Goal: Task Accomplishment & Management: Use online tool/utility

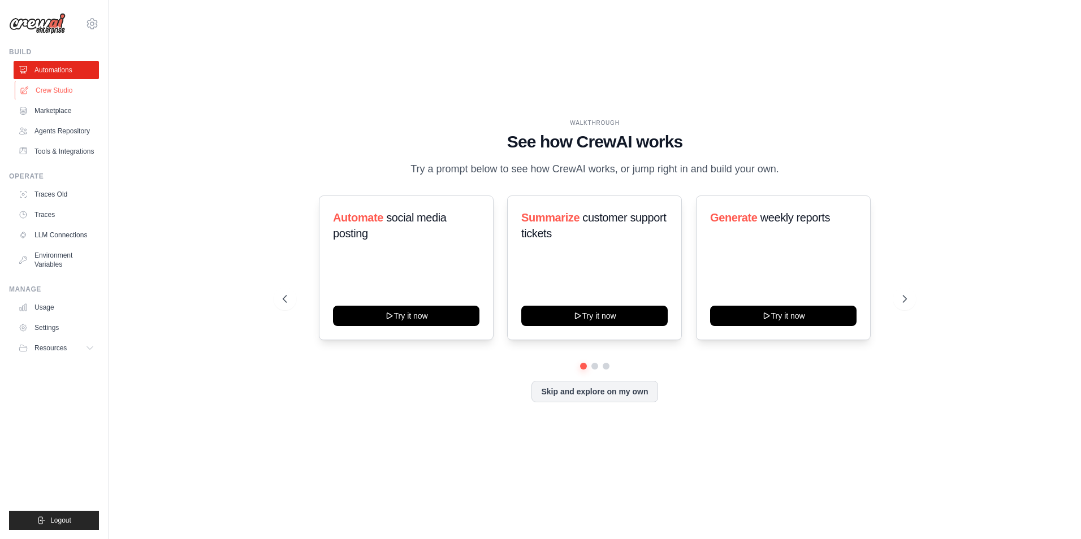
click at [56, 93] on link "Crew Studio" at bounding box center [57, 90] width 85 height 18
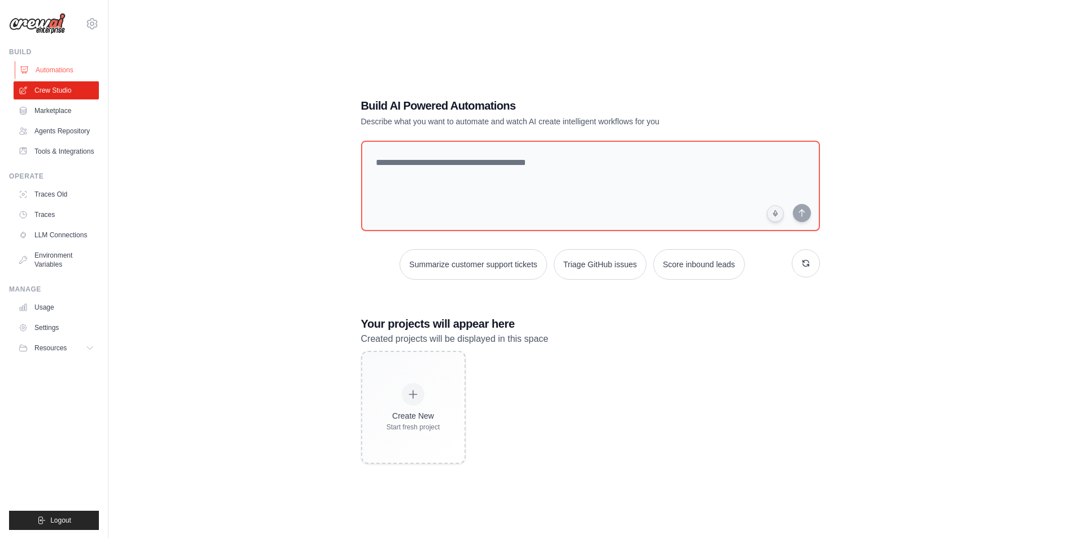
click at [75, 72] on link "Automations" at bounding box center [57, 70] width 85 height 18
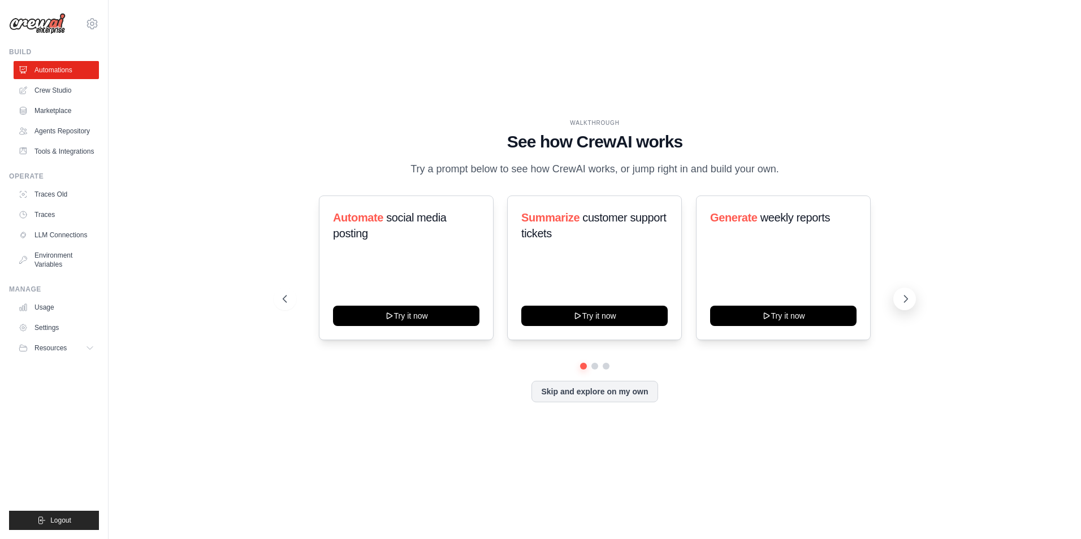
click at [899, 295] on button at bounding box center [904, 299] width 23 height 23
click at [900, 295] on icon at bounding box center [905, 298] width 11 height 11
click at [901, 295] on icon at bounding box center [905, 298] width 11 height 11
click at [400, 259] on div "Automate social media posting Try it now" at bounding box center [406, 268] width 175 height 145
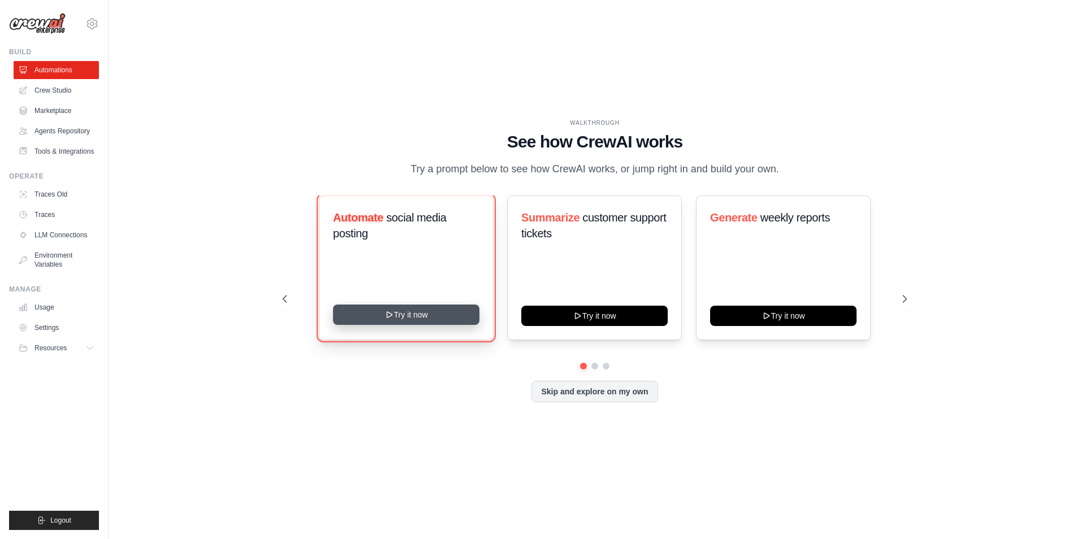
click at [390, 323] on button "Try it now" at bounding box center [406, 315] width 146 height 20
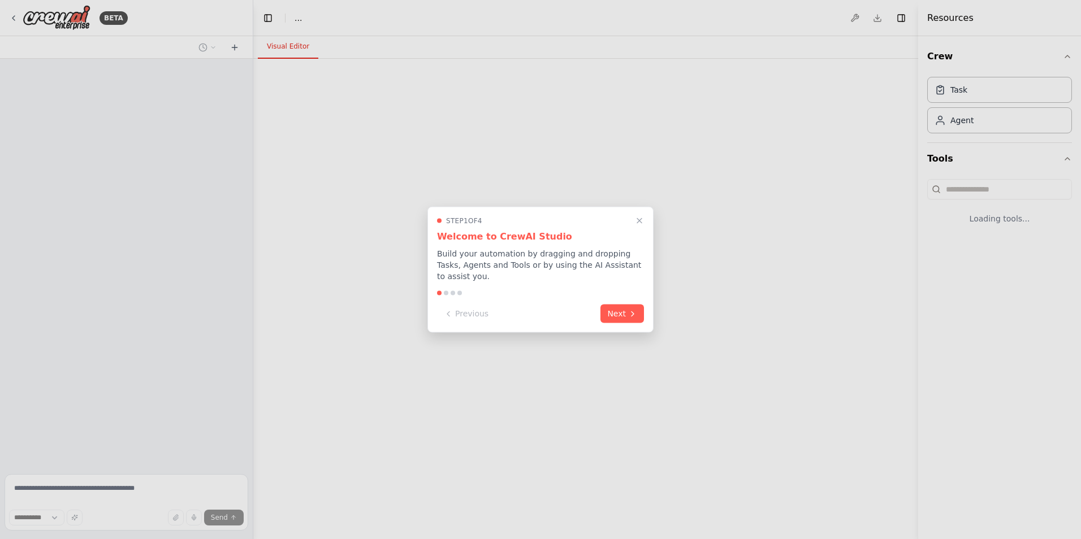
select select "****"
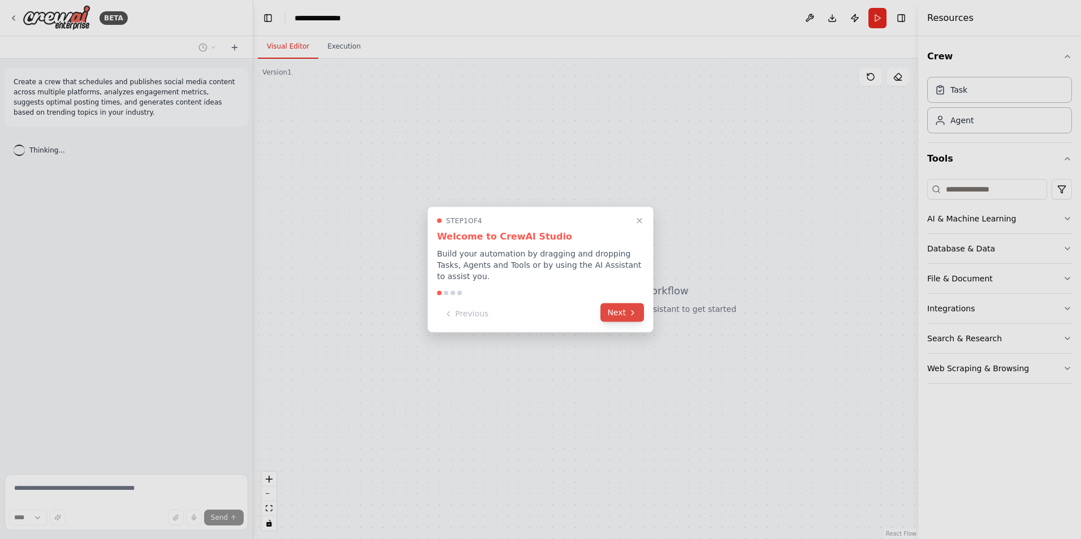
click at [617, 310] on button "Next" at bounding box center [622, 313] width 44 height 19
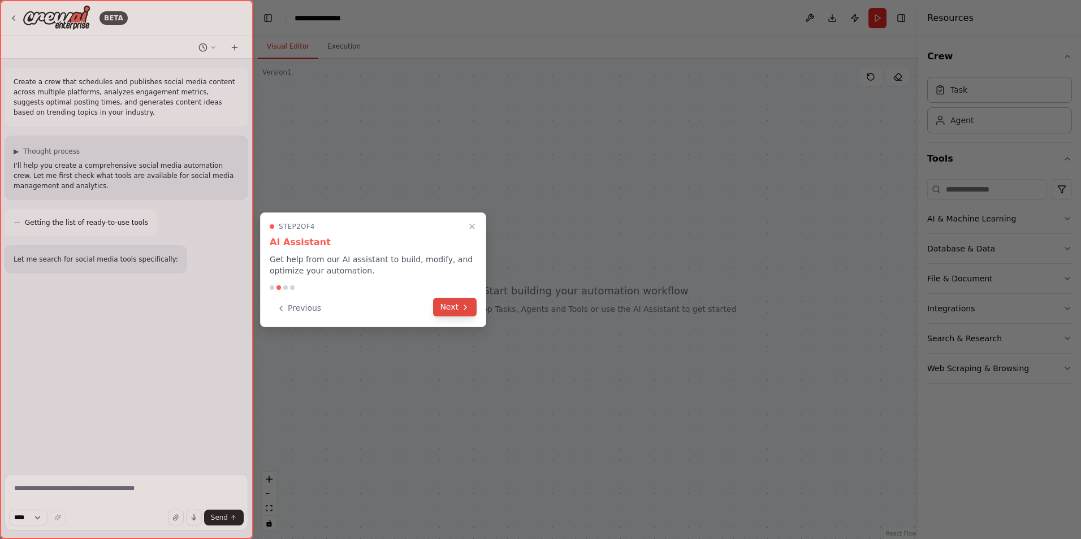
click at [453, 306] on button "Next" at bounding box center [455, 307] width 44 height 19
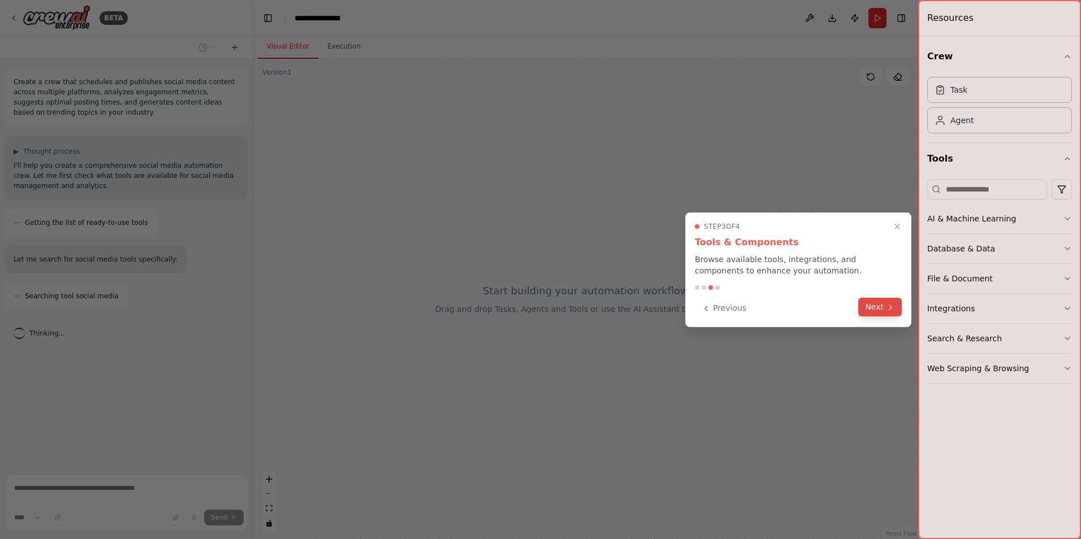
click at [876, 312] on button "Next" at bounding box center [880, 307] width 44 height 19
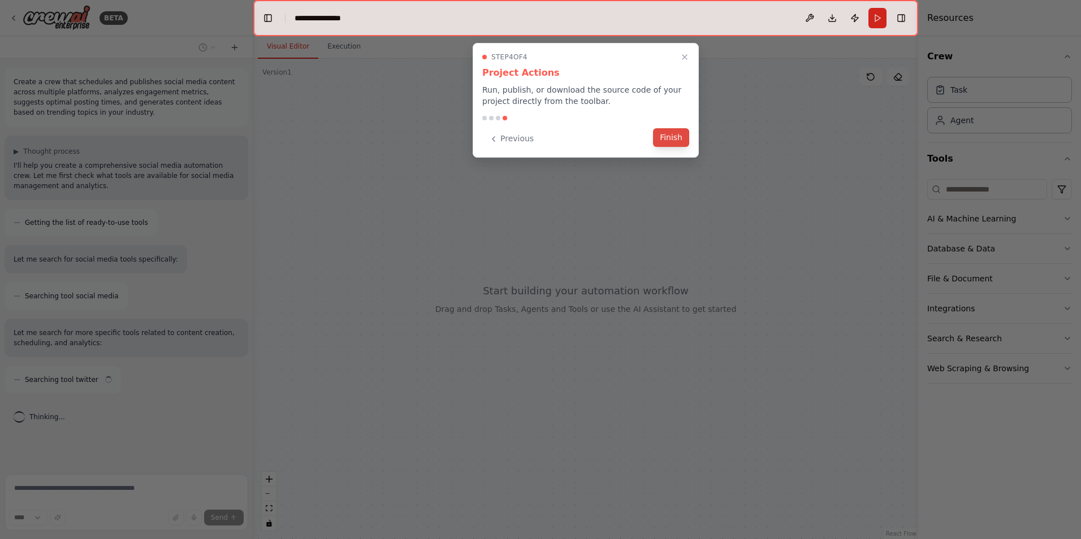
click at [670, 145] on button "Finish" at bounding box center [671, 137] width 36 height 19
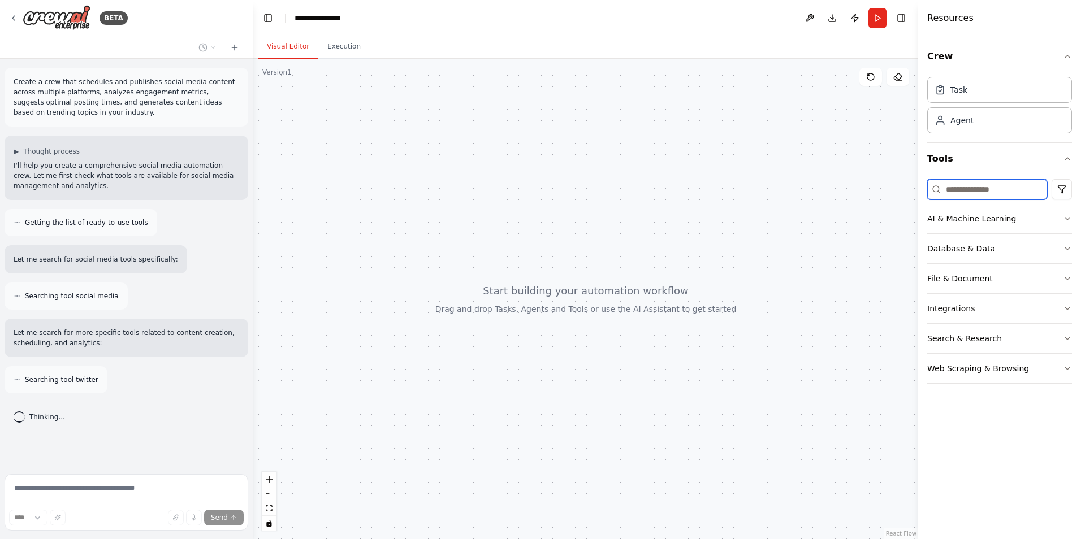
click at [954, 194] on input at bounding box center [987, 189] width 120 height 20
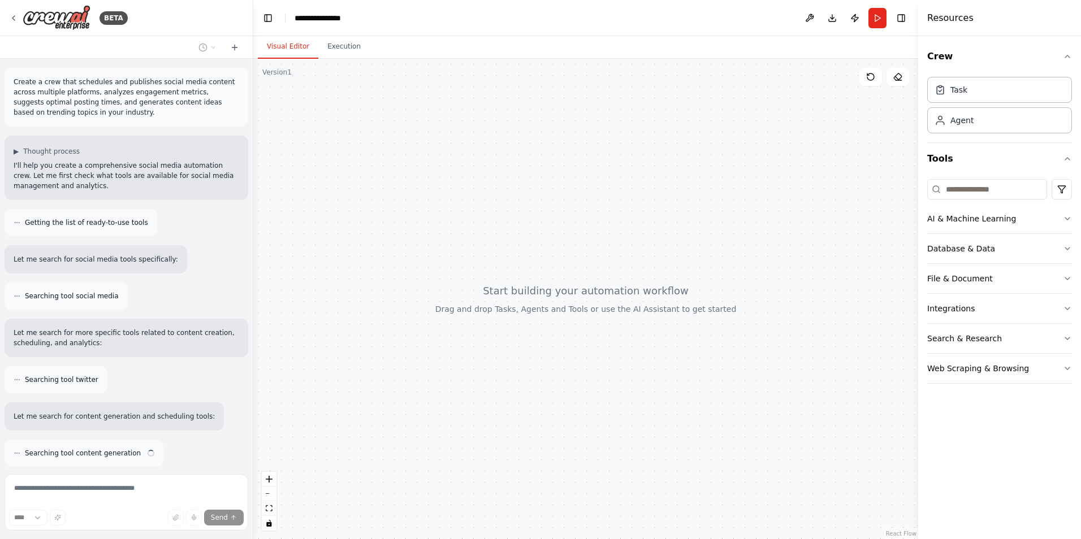
scroll to position [44, 0]
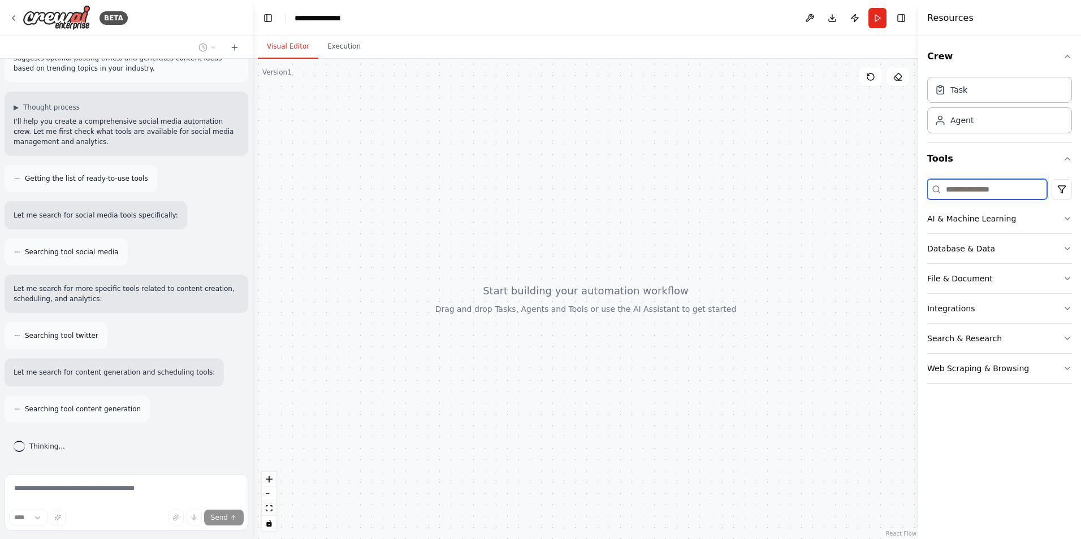
click at [974, 192] on input at bounding box center [987, 189] width 120 height 20
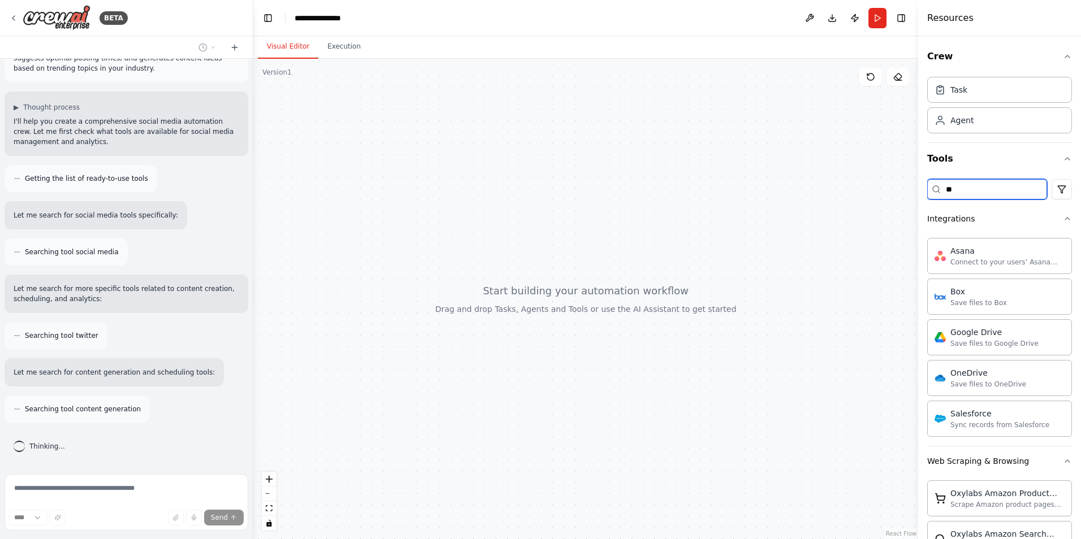
type input "**"
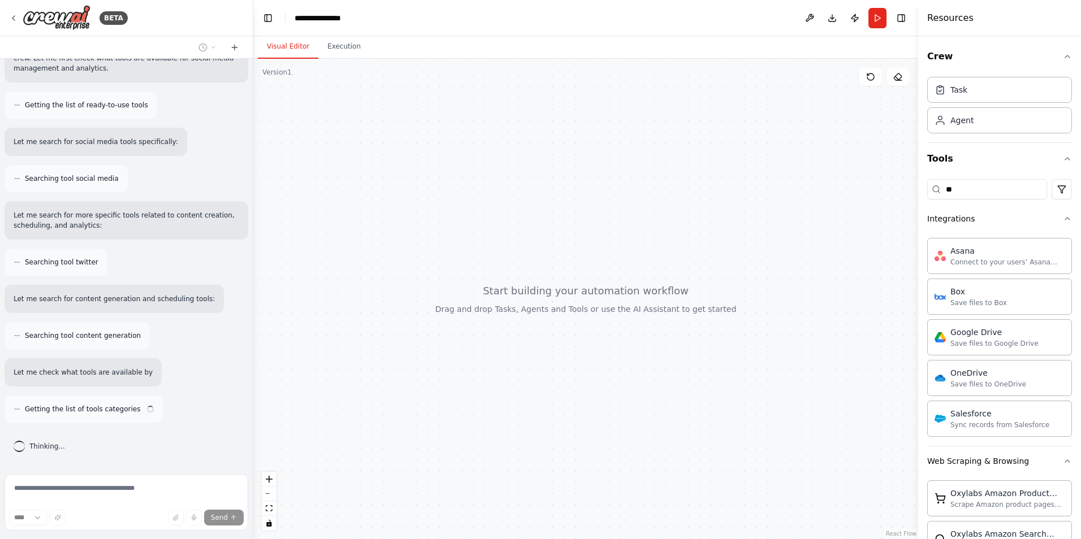
scroll to position [128, 0]
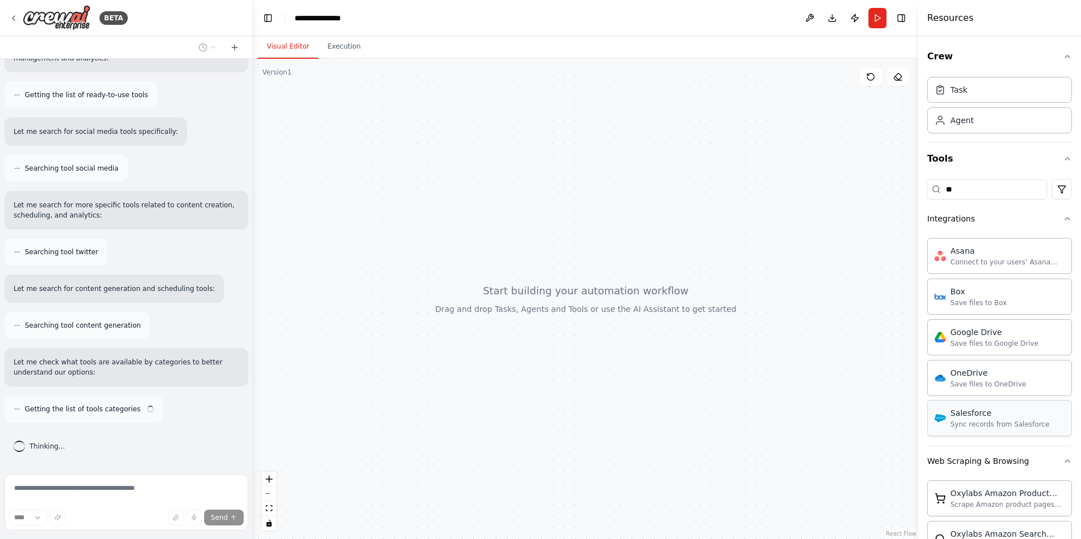
click at [994, 429] on div "Salesforce Sync records from Salesforce" at bounding box center [999, 418] width 145 height 36
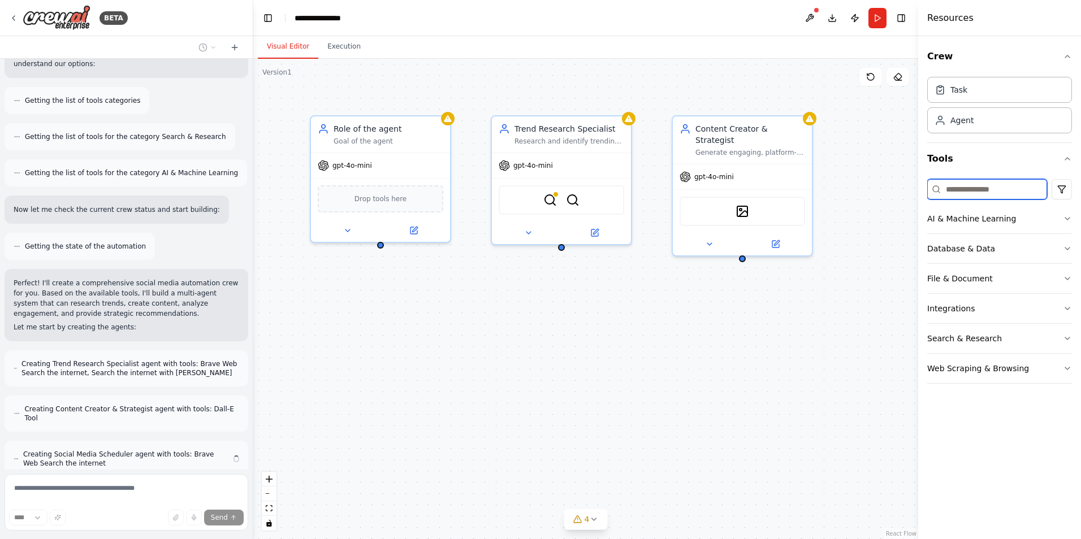
scroll to position [482, 0]
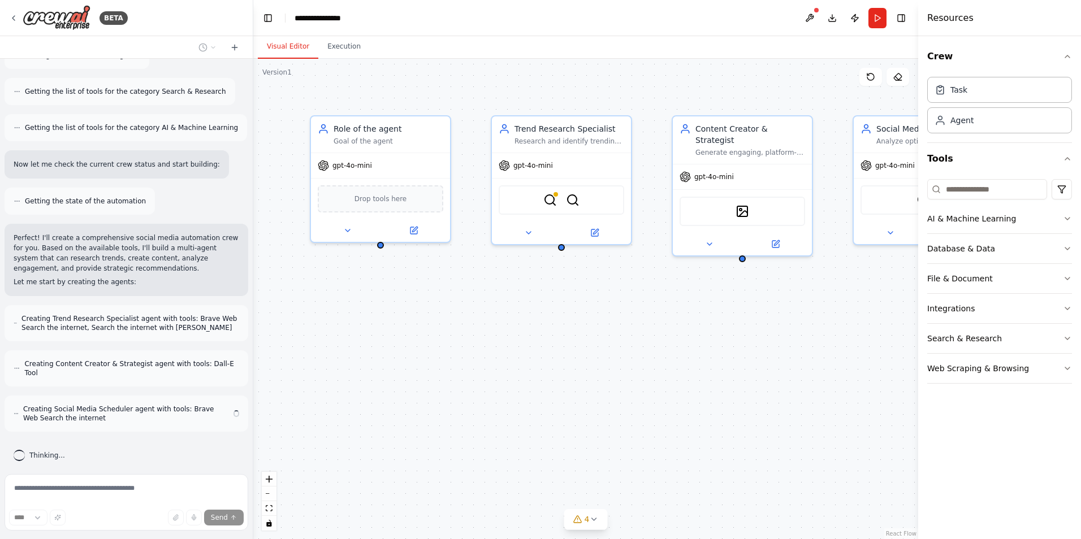
click at [690, 317] on div "Role of the agent Goal of the agent gpt-4o-mini Drop tools here Trend Research …" at bounding box center [585, 299] width 665 height 480
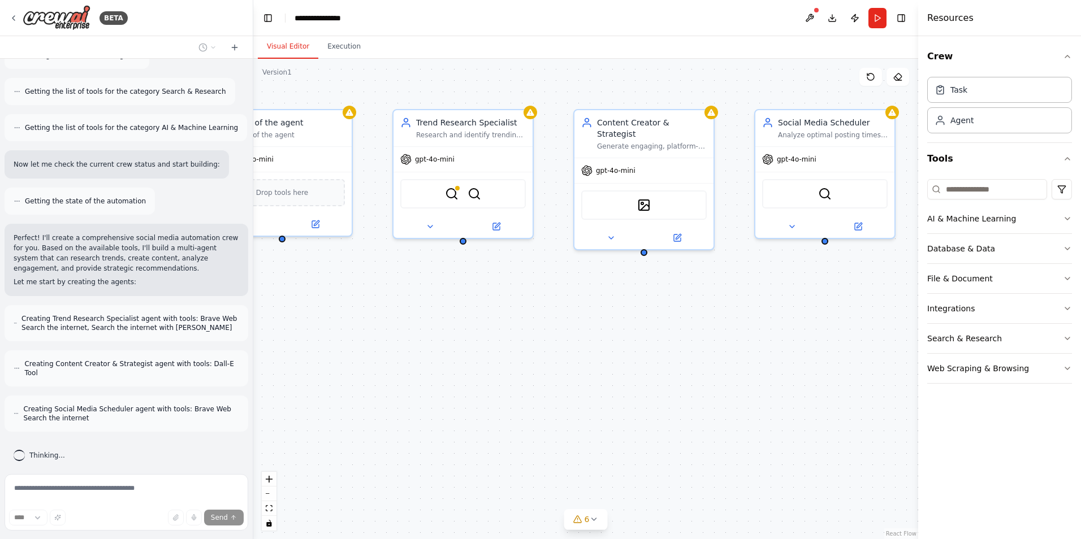
click at [707, 296] on div "Role of the agent Goal of the agent gpt-4o-mini Drop tools here Trend Research …" at bounding box center [585, 299] width 665 height 480
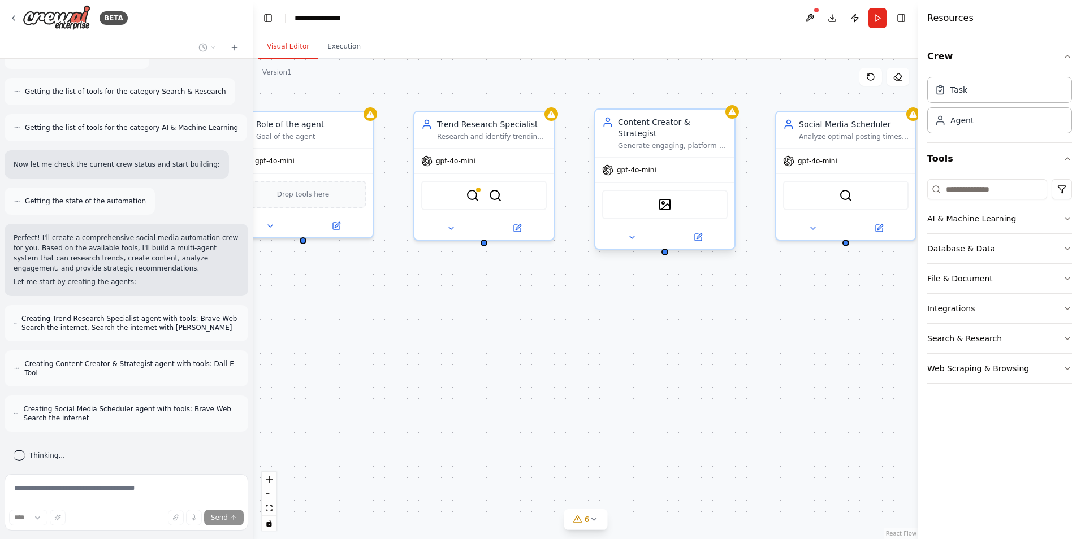
click at [707, 158] on div "gpt-4o-mini" at bounding box center [664, 170] width 139 height 25
click at [728, 96] on icon at bounding box center [725, 98] width 7 height 7
click at [694, 99] on button "Confirm" at bounding box center [694, 99] width 40 height 14
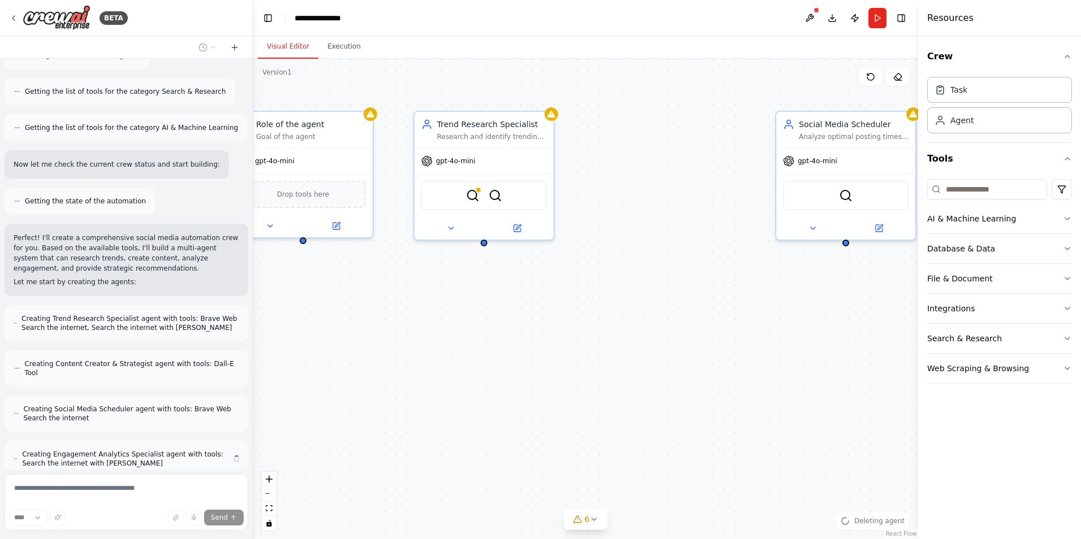
scroll to position [527, 0]
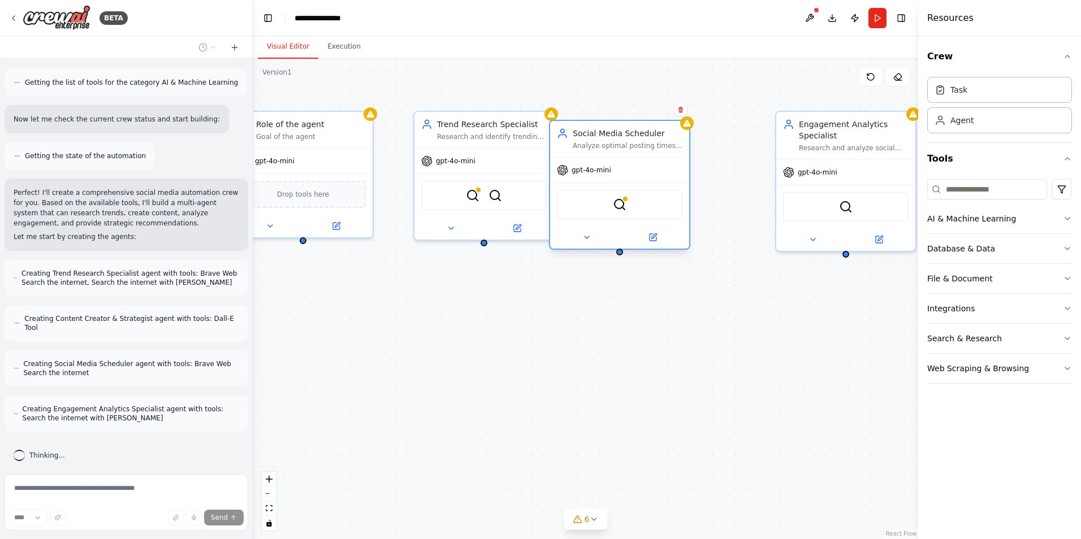
drag, startPoint x: 643, startPoint y: 184, endPoint x: 668, endPoint y: 198, distance: 28.4
click at [668, 201] on div "BraveSearchTool" at bounding box center [619, 205] width 139 height 44
click at [691, 107] on icon at bounding box center [692, 110] width 5 height 6
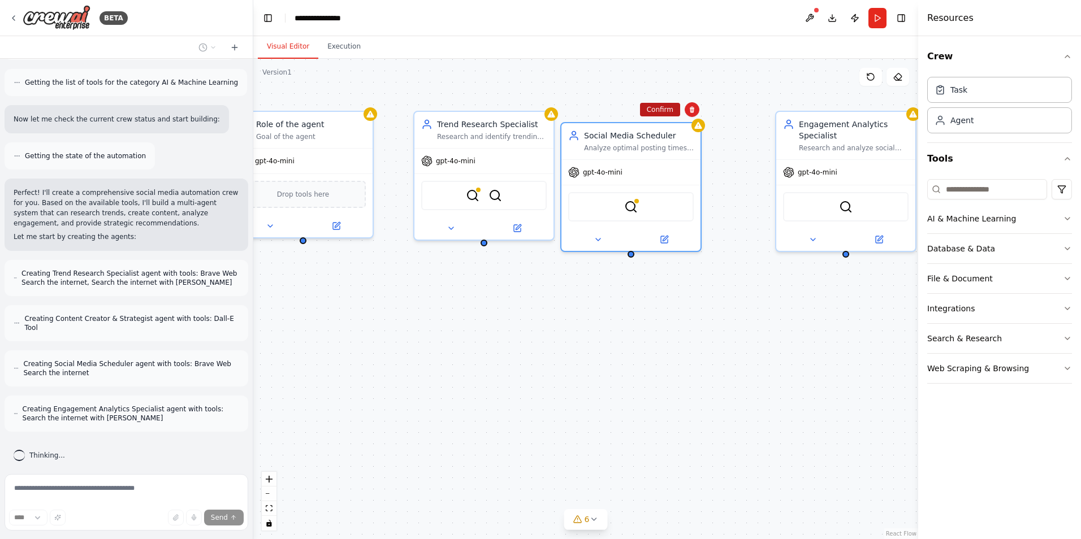
click at [656, 111] on button "Confirm" at bounding box center [660, 110] width 40 height 14
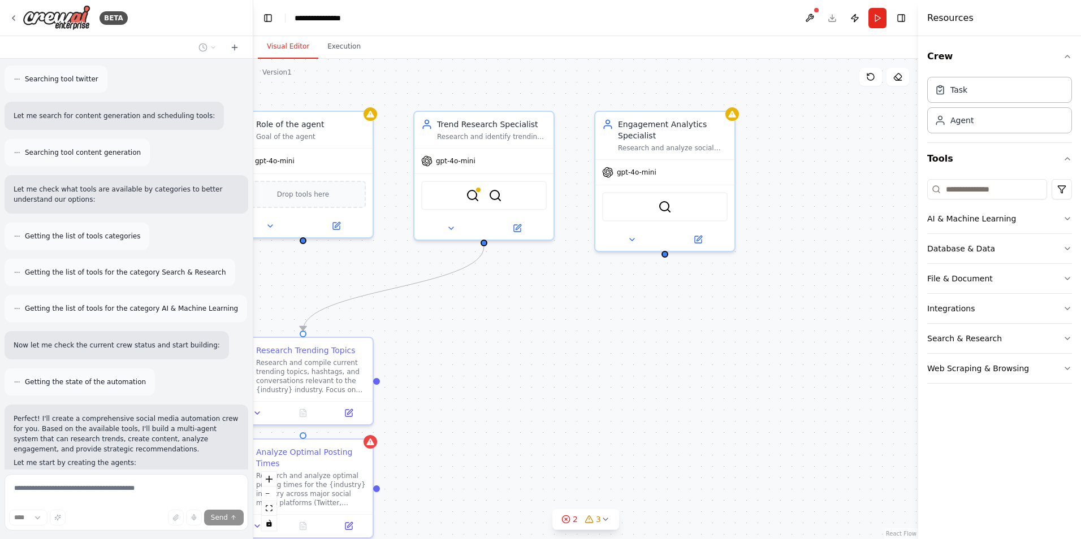
scroll to position [636, 0]
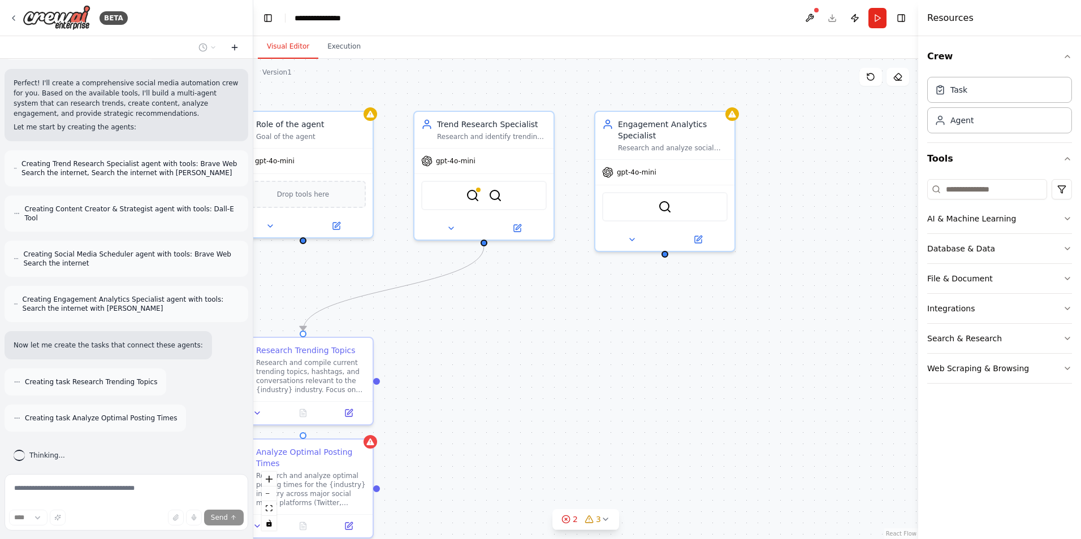
click at [237, 46] on icon at bounding box center [234, 47] width 9 height 9
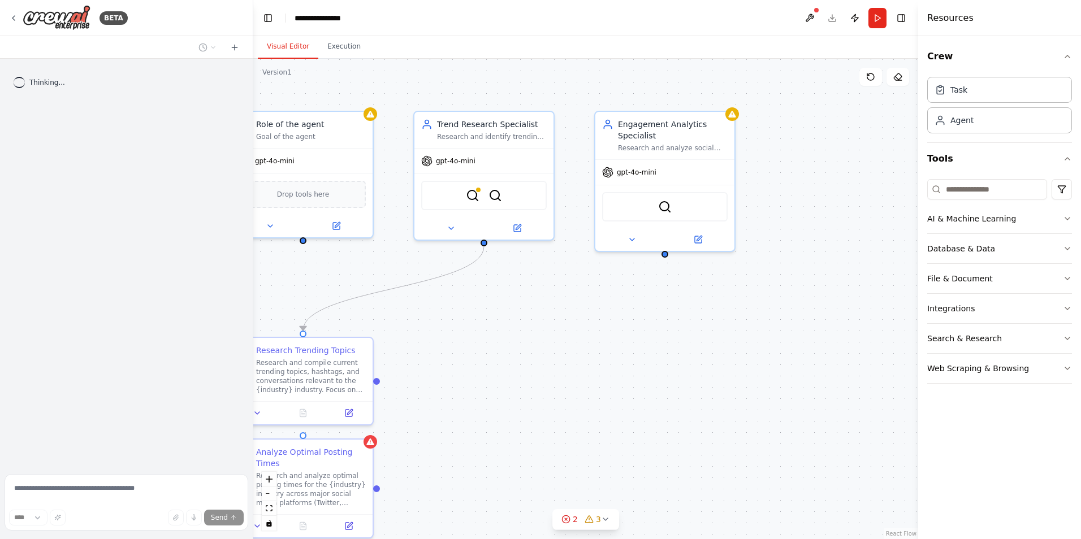
scroll to position [0, 0]
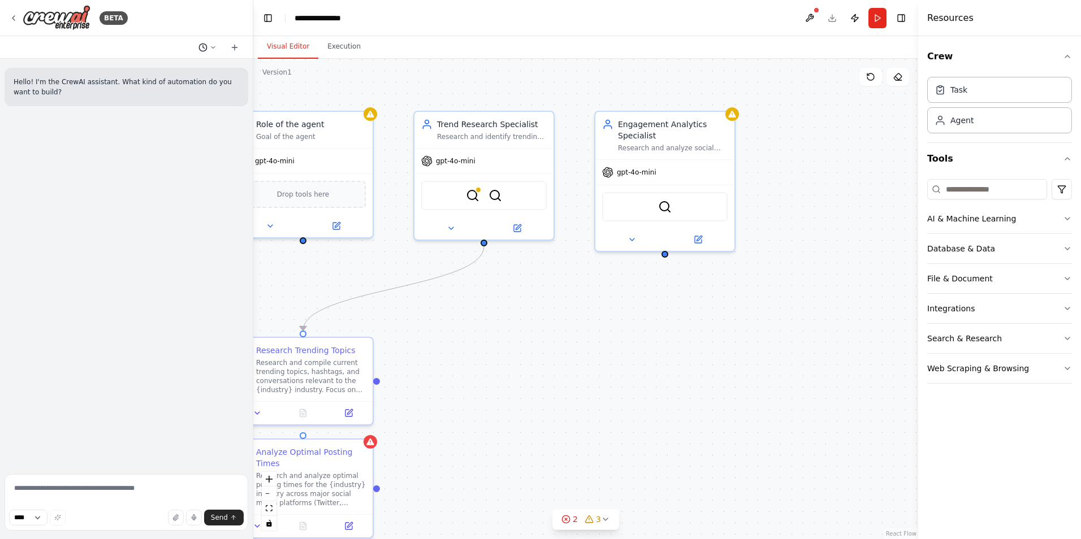
click at [214, 45] on icon at bounding box center [213, 47] width 7 height 7
click at [136, 213] on div at bounding box center [126, 269] width 253 height 539
click at [350, 140] on div "Role of the agent Goal of the agent" at bounding box center [302, 128] width 139 height 36
click at [361, 102] on button at bounding box center [364, 98] width 15 height 15
click at [332, 109] on div "Role of the agent Goal of the agent gpt-4o-mini Drop tools here" at bounding box center [302, 173] width 141 height 128
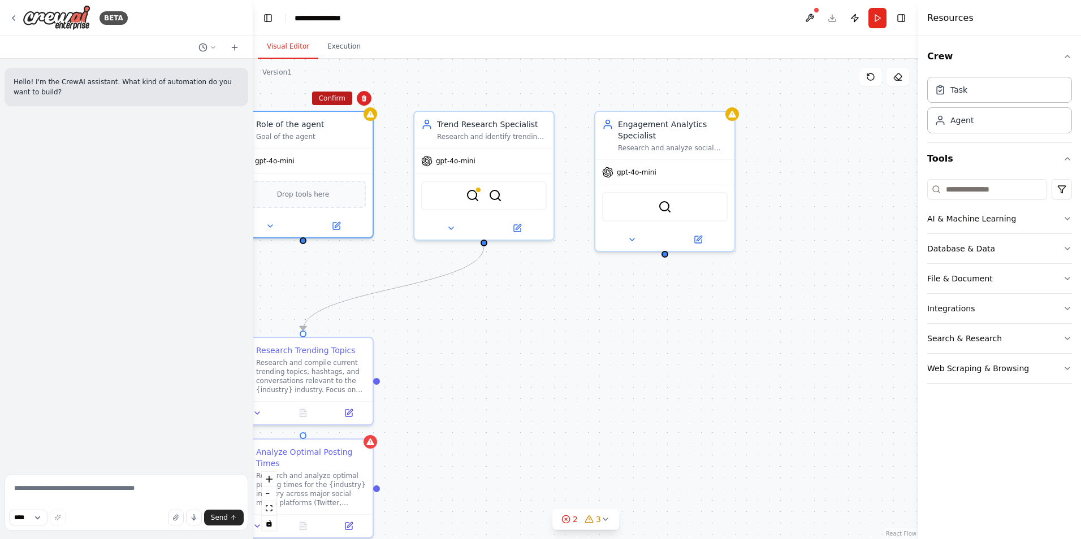
click at [333, 104] on button "Confirm" at bounding box center [332, 99] width 40 height 14
click at [501, 127] on div "Trend Research Specialist" at bounding box center [492, 121] width 110 height 11
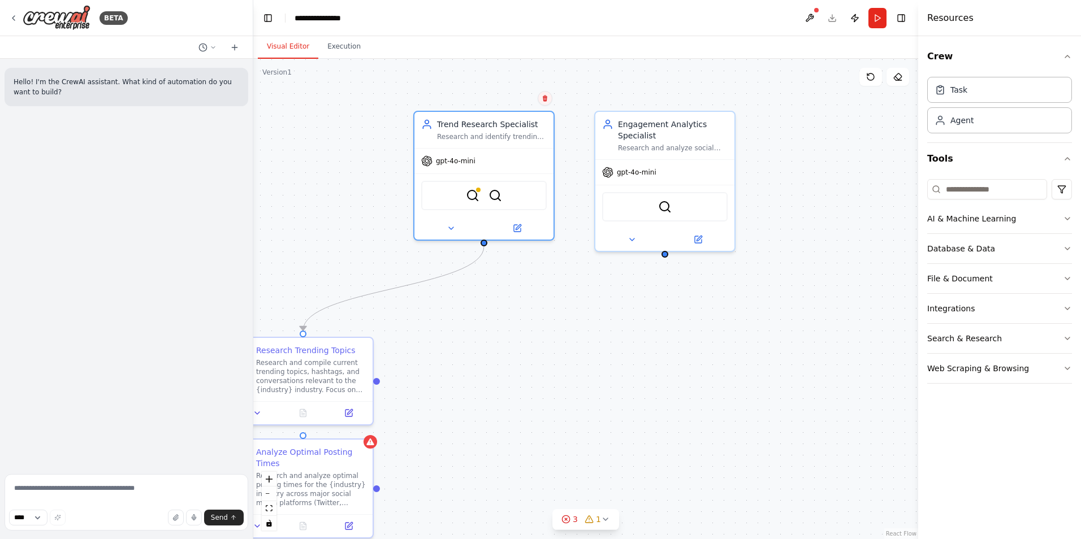
click at [543, 100] on icon at bounding box center [544, 98] width 7 height 7
click at [519, 101] on button "Confirm" at bounding box center [513, 99] width 40 height 14
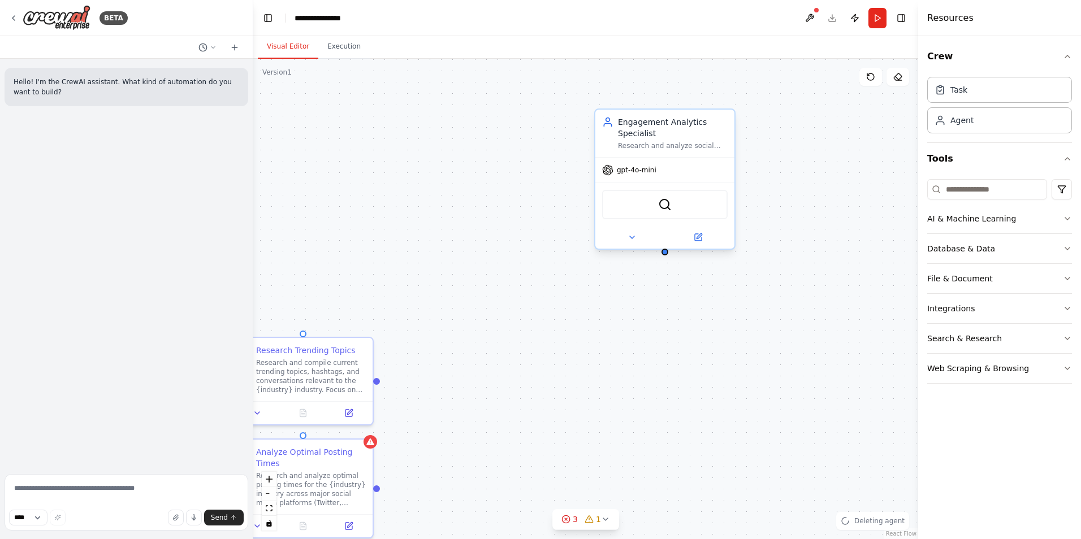
click at [669, 135] on div "Engagement Analytics Specialist" at bounding box center [673, 127] width 110 height 23
click at [732, 96] on button at bounding box center [725, 98] width 15 height 15
click at [700, 100] on button "Confirm" at bounding box center [694, 99] width 40 height 14
click at [327, 352] on div "Research Trending Topics" at bounding box center [305, 348] width 99 height 11
click at [364, 326] on icon at bounding box center [364, 326] width 5 height 6
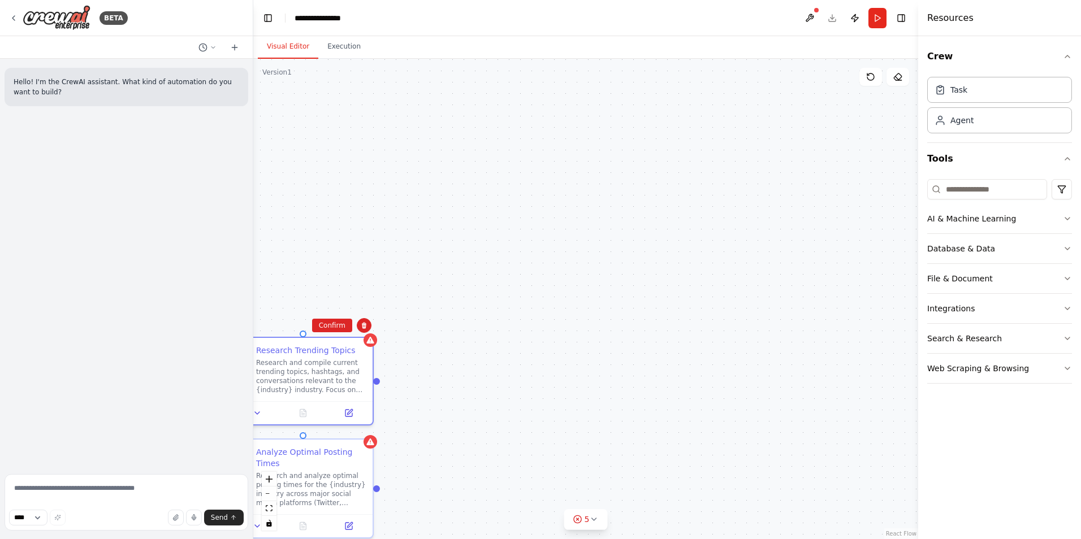
click at [333, 330] on button "Confirm" at bounding box center [332, 326] width 40 height 14
click at [334, 448] on div "Analyze Optimal Posting Times" at bounding box center [311, 455] width 110 height 23
click at [365, 428] on icon at bounding box center [364, 427] width 7 height 7
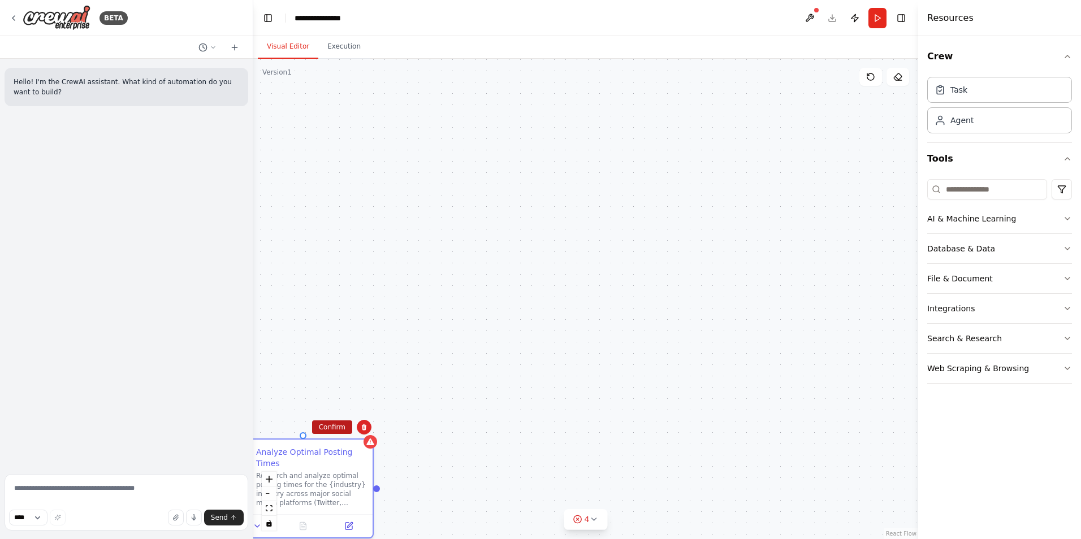
click at [333, 428] on button "Confirm" at bounding box center [332, 428] width 40 height 14
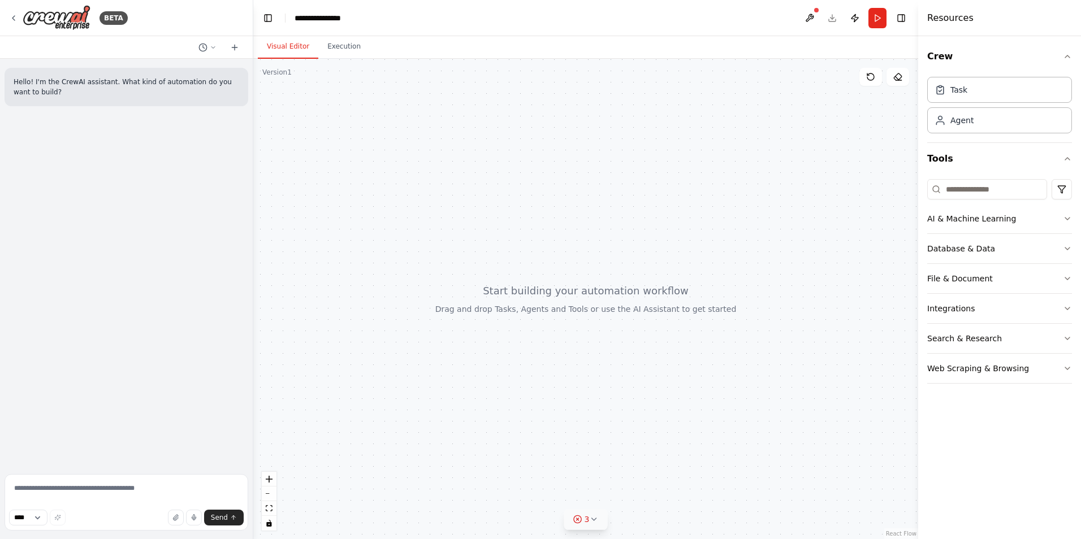
click at [593, 523] on icon at bounding box center [593, 519] width 9 height 9
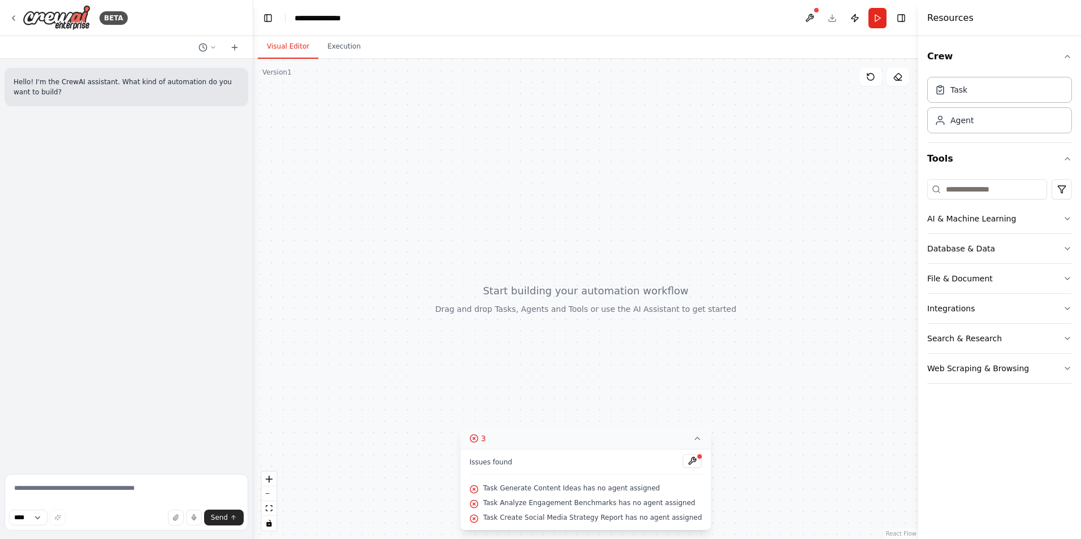
click at [693, 443] on icon at bounding box center [697, 438] width 9 height 9
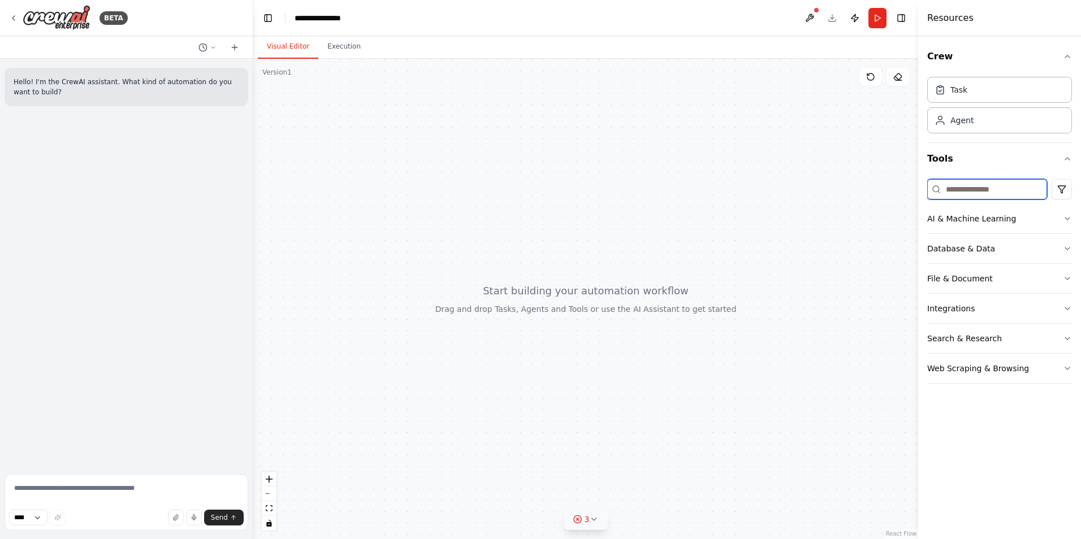
click at [974, 188] on input at bounding box center [987, 189] width 120 height 20
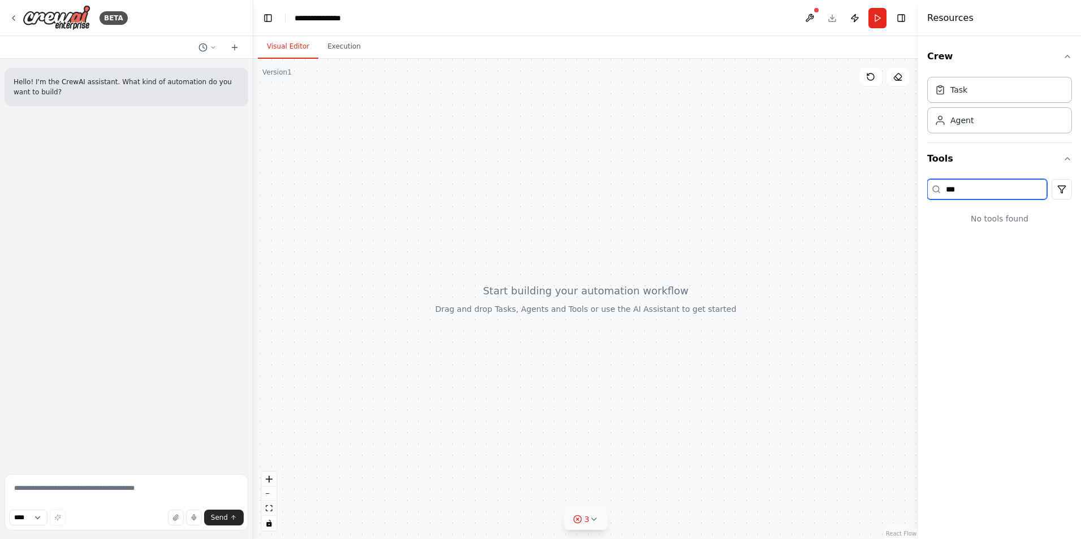
type input "****"
drag, startPoint x: 965, startPoint y: 188, endPoint x: 911, endPoint y: 190, distance: 54.9
click at [911, 190] on div "**********" at bounding box center [540, 269] width 1081 height 539
type input "*****"
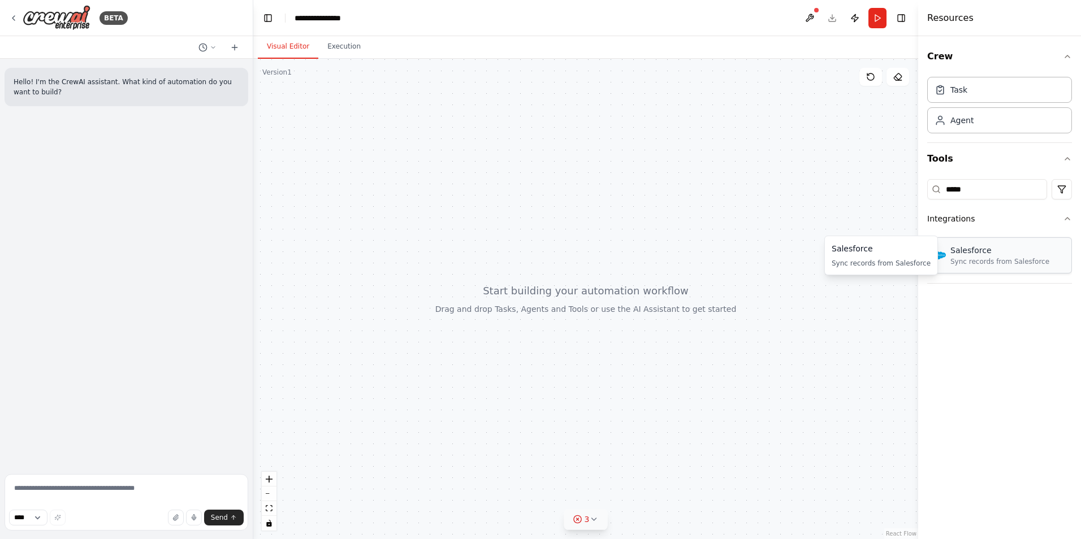
click at [964, 261] on div "Sync records from Salesforce" at bounding box center [999, 261] width 99 height 9
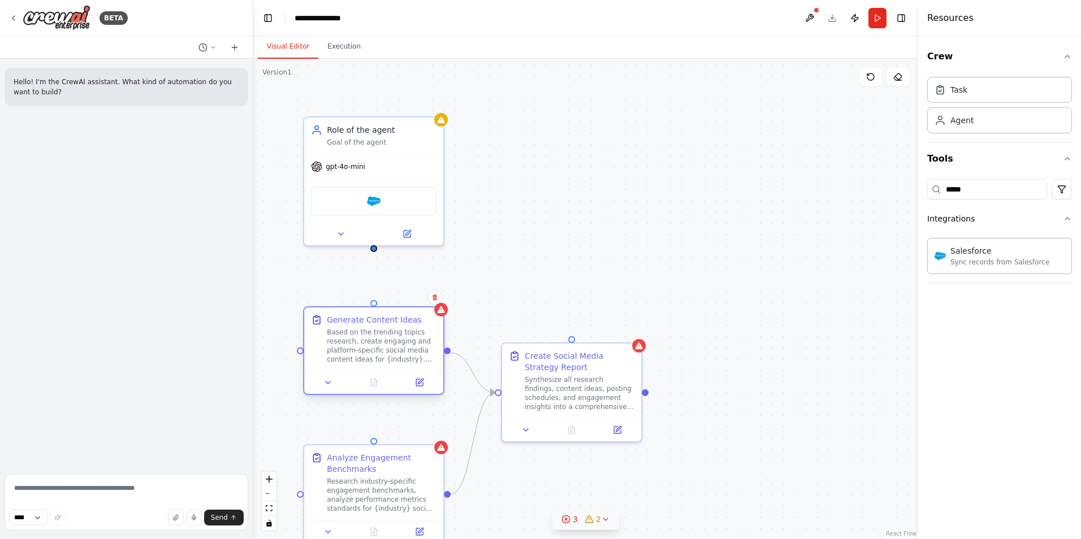
drag, startPoint x: 401, startPoint y: 359, endPoint x: 404, endPoint y: 319, distance: 40.2
click at [404, 319] on div "Generate Content Ideas" at bounding box center [374, 319] width 94 height 11
click at [386, 175] on div "gpt-4o-mini" at bounding box center [373, 164] width 139 height 25
click at [418, 173] on div "gpt-4o-mini" at bounding box center [373, 164] width 139 height 25
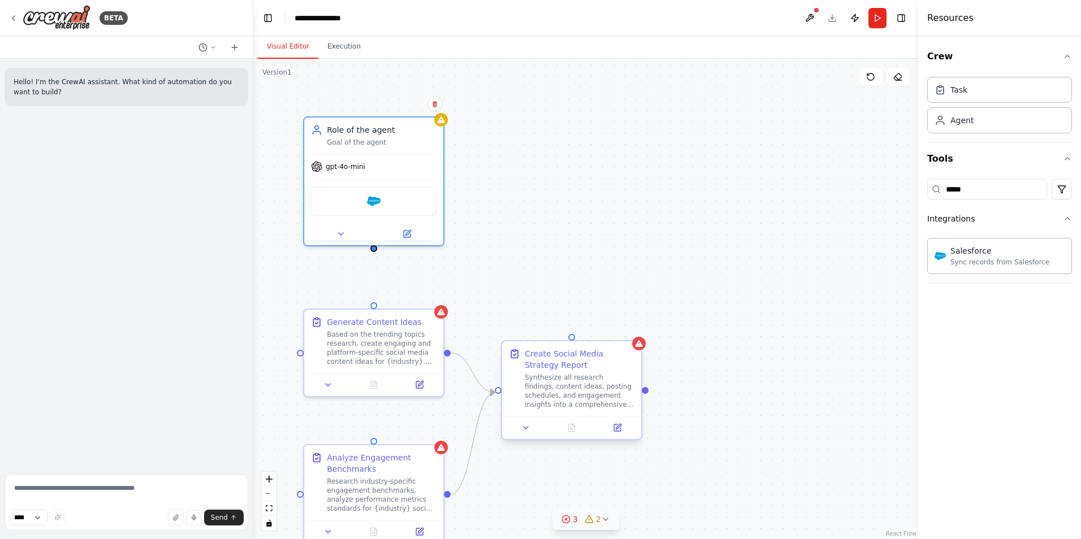
click at [583, 385] on div "Synthesize all research findings, content ideas, posting schedules, and engagem…" at bounding box center [580, 391] width 110 height 36
click at [407, 359] on div "Based on the trending topics research, create engaging and platform-specific so…" at bounding box center [382, 346] width 110 height 36
click at [408, 235] on icon at bounding box center [407, 231] width 7 height 7
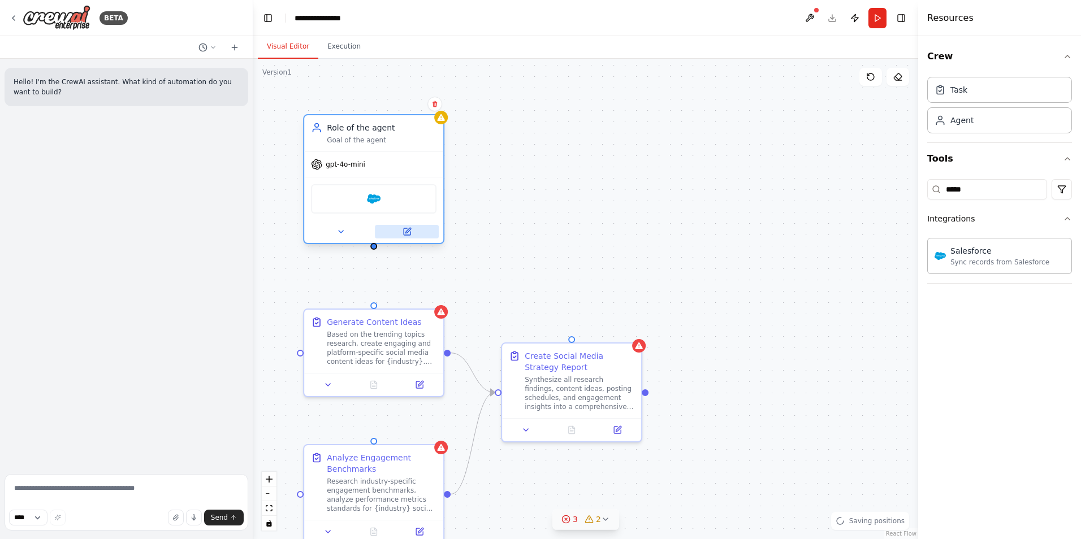
click at [401, 233] on button at bounding box center [407, 232] width 64 height 14
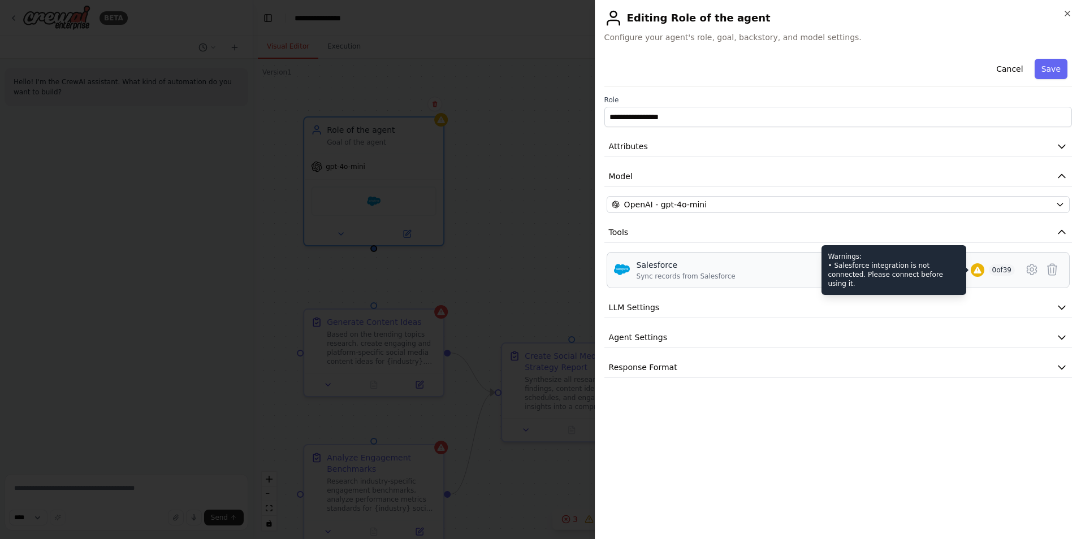
click at [978, 270] on icon at bounding box center [977, 270] width 9 height 9
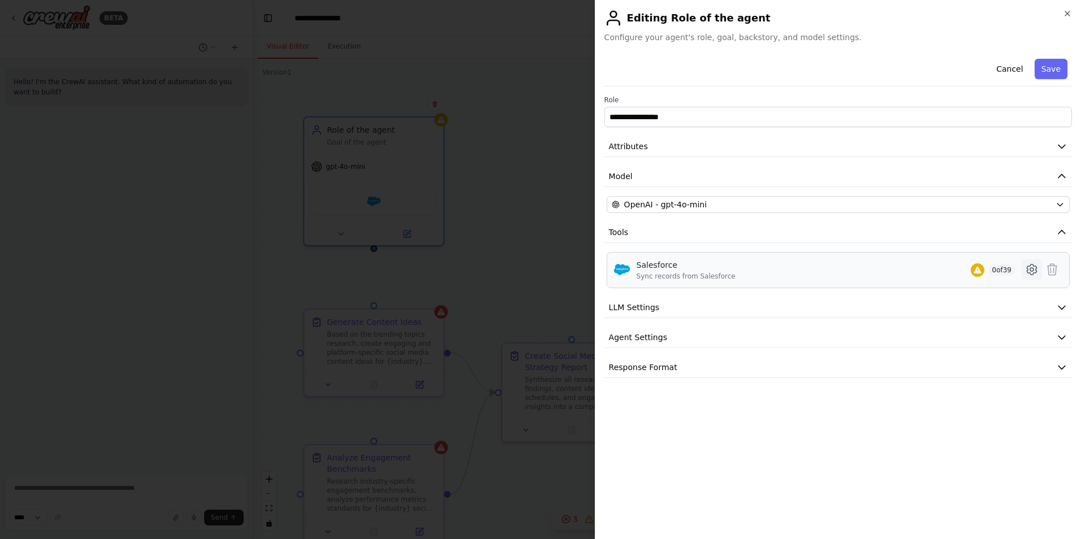
click at [1027, 266] on icon at bounding box center [1032, 270] width 14 height 14
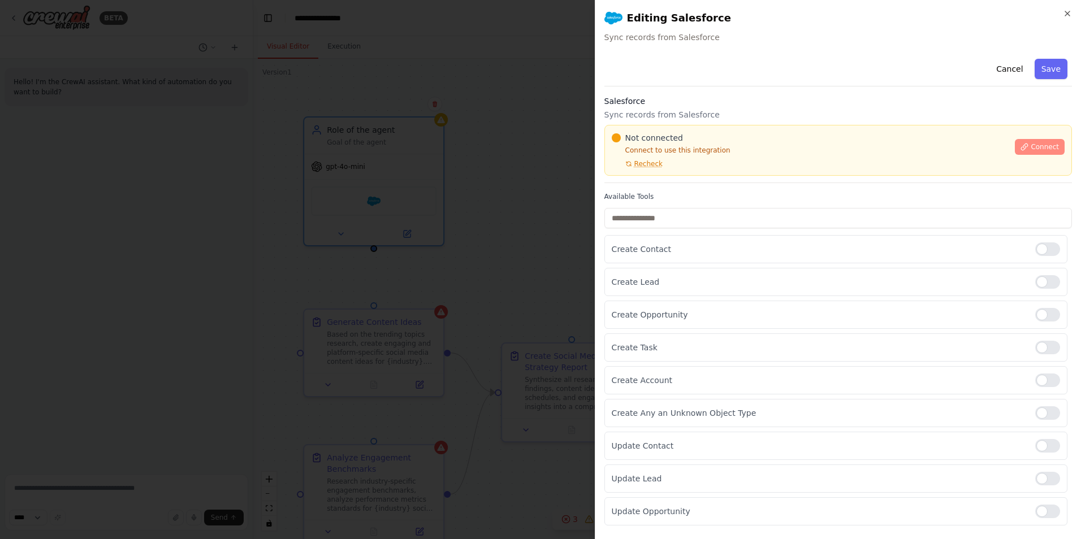
click at [1032, 147] on span "Connect" at bounding box center [1044, 146] width 28 height 9
click at [1033, 145] on span "Connect" at bounding box center [1044, 146] width 28 height 9
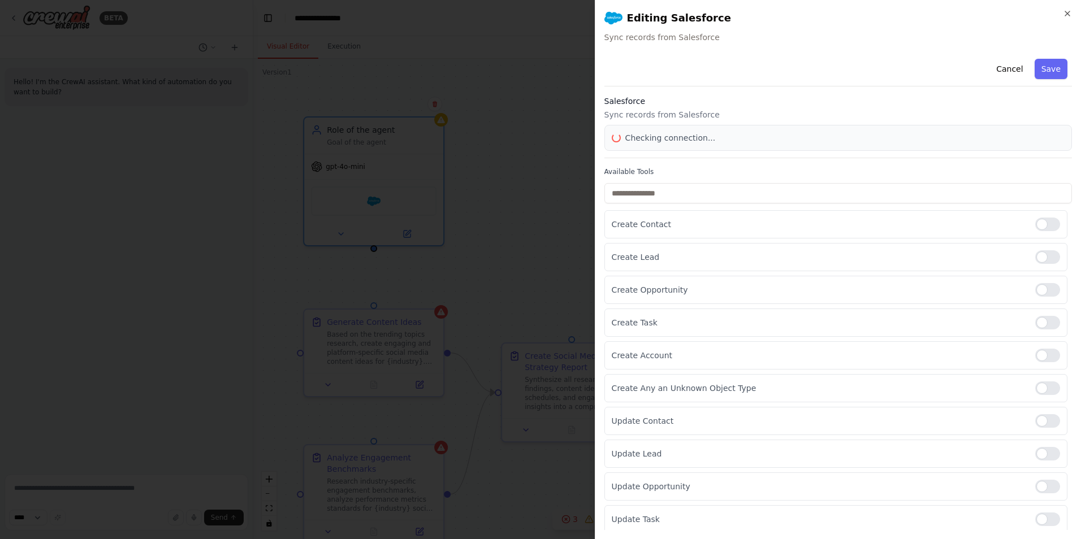
click at [1033, 151] on div "Salesforce Sync records from Salesforce Checking connection..." at bounding box center [837, 127] width 467 height 63
